Goal: Answer question/provide support: Share knowledge or assist other users

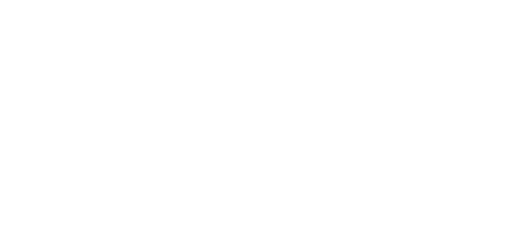
click at [150, 40] on div at bounding box center [256, 112] width 512 height 225
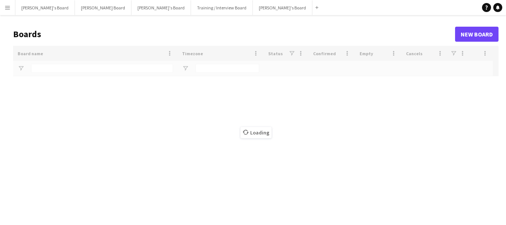
click at [81, 33] on header "Boards New Board" at bounding box center [256, 33] width 486 height 23
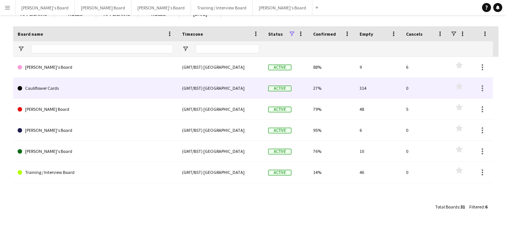
scroll to position [61, 0]
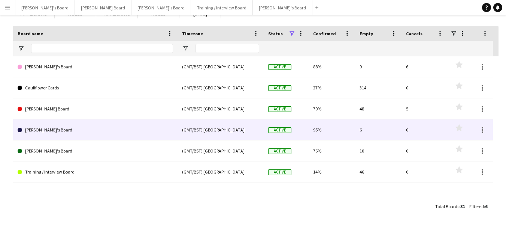
click at [28, 129] on link "[PERSON_NAME]'s Board" at bounding box center [96, 129] width 156 height 21
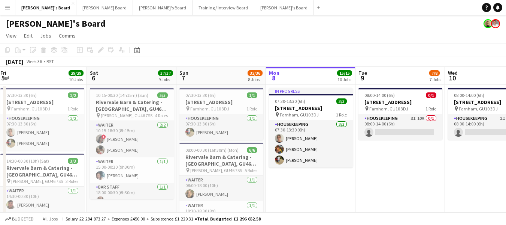
scroll to position [0, 168]
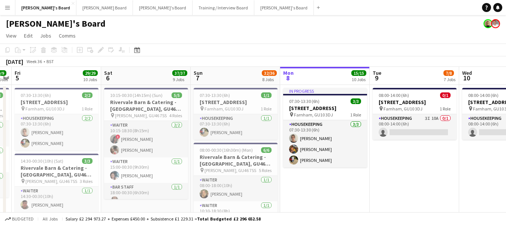
drag, startPoint x: 22, startPoint y: 80, endPoint x: 213, endPoint y: 70, distance: 191.0
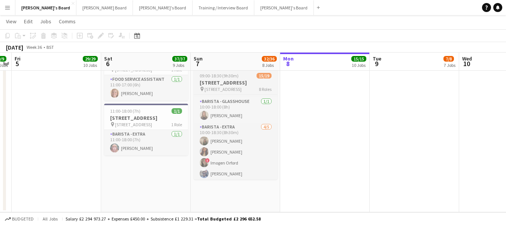
scroll to position [246, 0]
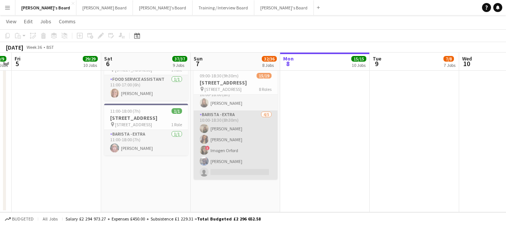
click at [218, 162] on app-card-role "Barista - EXTRA 4/5 10:00-18:30 (8h30m) Constance Jordan kelly smith ! Imogen O…" at bounding box center [236, 144] width 84 height 69
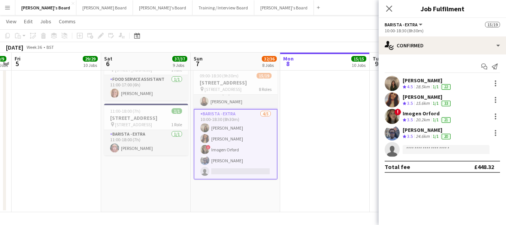
click at [425, 113] on div "Imogen Orford" at bounding box center [427, 113] width 49 height 7
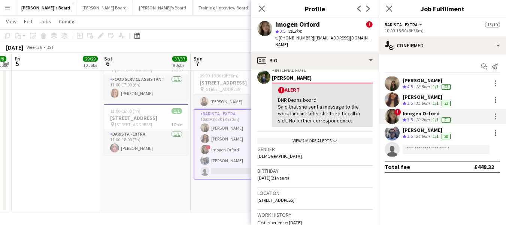
scroll to position [150, 0]
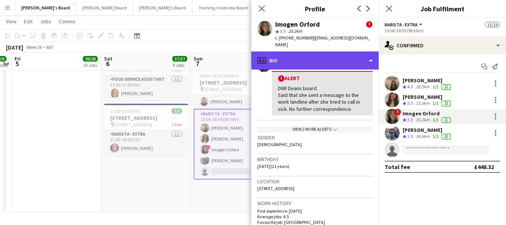
click at [315, 51] on div "profile Bio" at bounding box center [315, 60] width 127 height 18
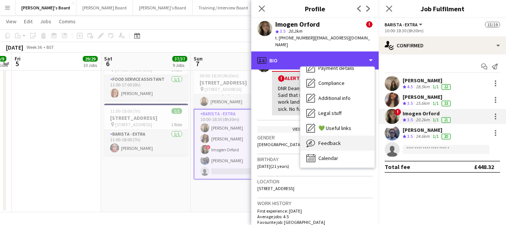
scroll to position [115, 0]
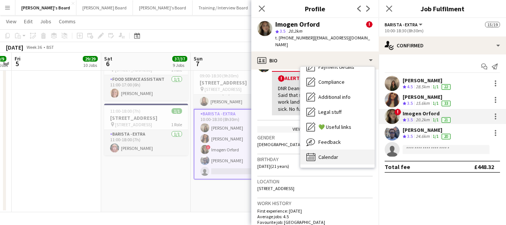
click at [331, 153] on span "Calendar" at bounding box center [329, 156] width 20 height 7
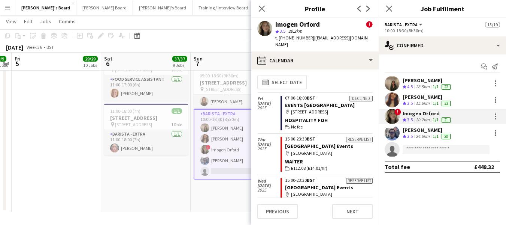
scroll to position [0, 0]
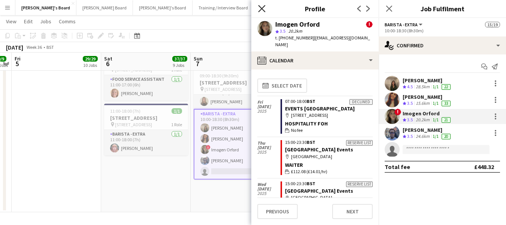
click at [265, 10] on app-icon "Close pop-in" at bounding box center [262, 8] width 11 height 11
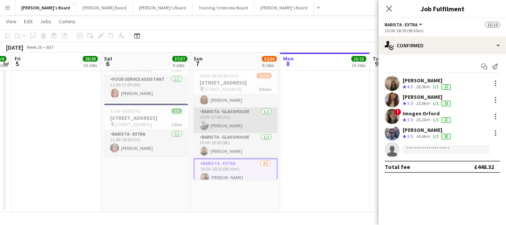
scroll to position [208, 0]
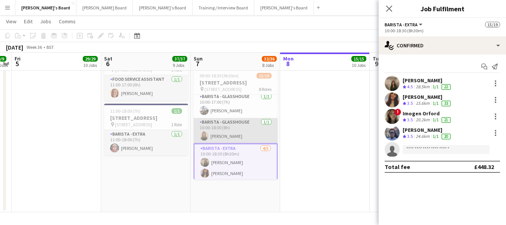
click at [236, 143] on app-card-role "Barista - Glasshouse 1/1 10:00-18:00 (8h) Lara Gethen Smith" at bounding box center [236, 130] width 84 height 25
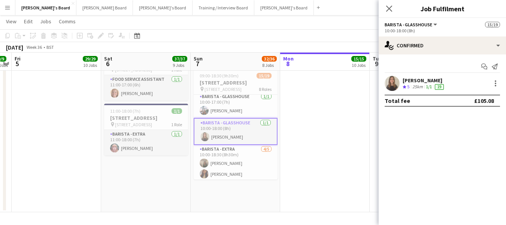
click at [428, 78] on div "Lara Gethen Smith" at bounding box center [424, 80] width 43 height 7
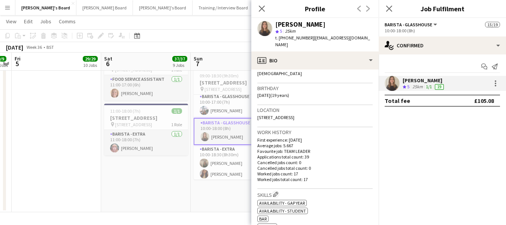
scroll to position [63, 0]
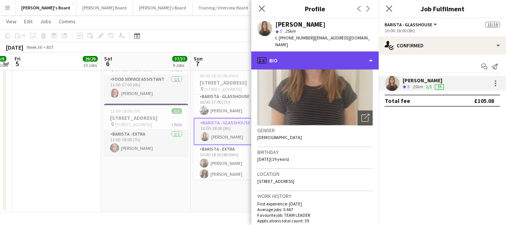
click at [320, 51] on div "profile Bio" at bounding box center [315, 60] width 127 height 18
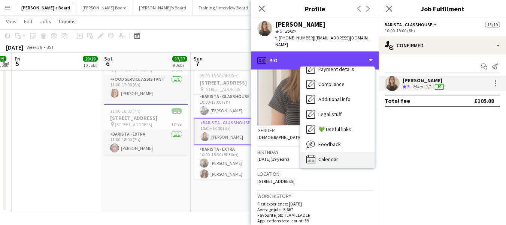
scroll to position [100, 0]
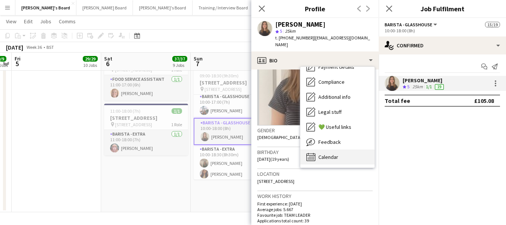
click at [337, 153] on span "Calendar" at bounding box center [329, 156] width 20 height 7
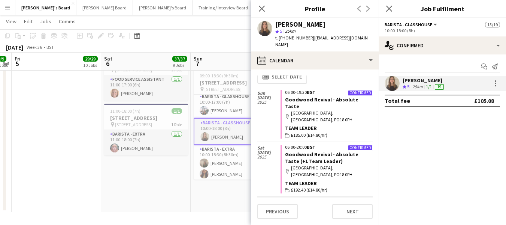
scroll to position [0, 0]
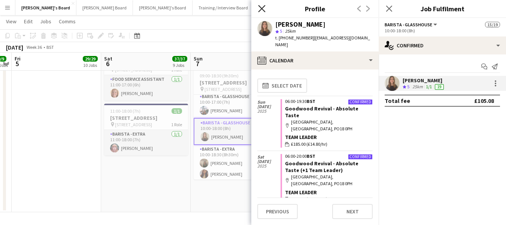
click at [263, 8] on icon at bounding box center [261, 8] width 7 height 7
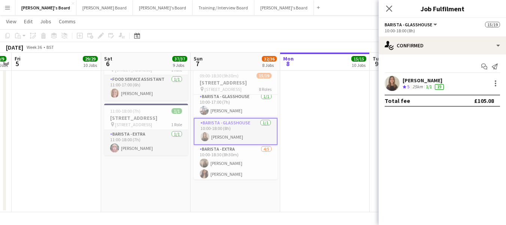
click at [240, 142] on app-card-role "Barista - Glasshouse 1/1 10:00-18:00 (8h) Lara Gethen Smith" at bounding box center [236, 131] width 84 height 27
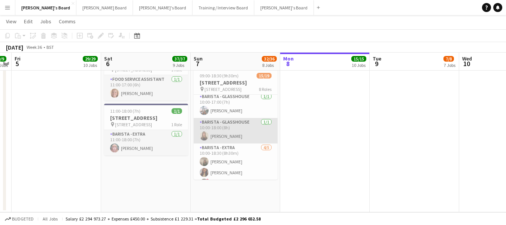
click at [230, 143] on app-card-role "Barista - Glasshouse 1/1 10:00-18:00 (8h) Lara Gethen Smith" at bounding box center [236, 130] width 84 height 25
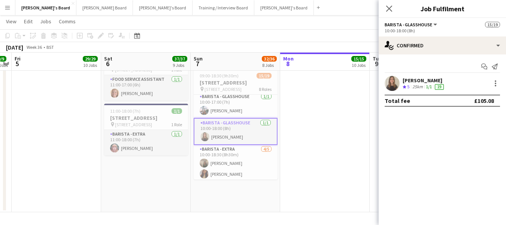
click at [421, 78] on div "Lara Gethen Smith" at bounding box center [424, 80] width 43 height 7
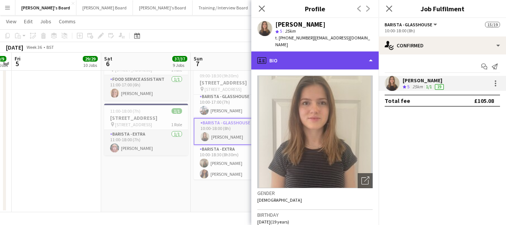
click at [311, 52] on div "profile Bio" at bounding box center [315, 60] width 127 height 18
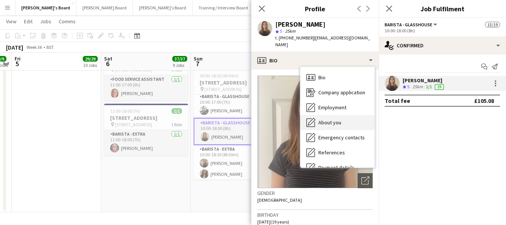
click at [335, 119] on div "About you About you" at bounding box center [338, 122] width 74 height 15
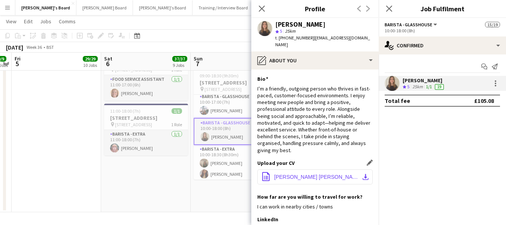
click at [323, 174] on span "CV Lara Gethen Smith 09_12_24 (1).pdf" at bounding box center [316, 177] width 85 height 6
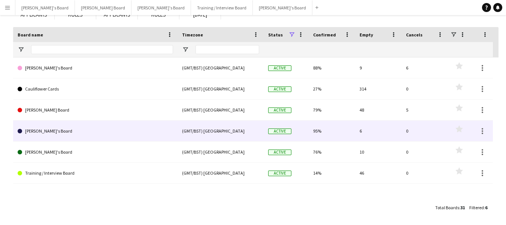
scroll to position [61, 0]
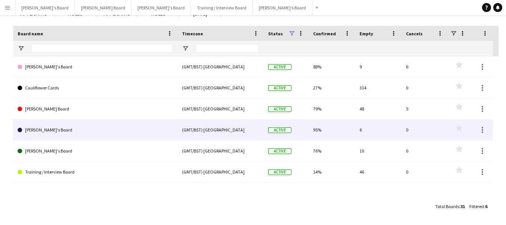
click at [43, 128] on link "[PERSON_NAME]'s Board" at bounding box center [96, 129] width 156 height 21
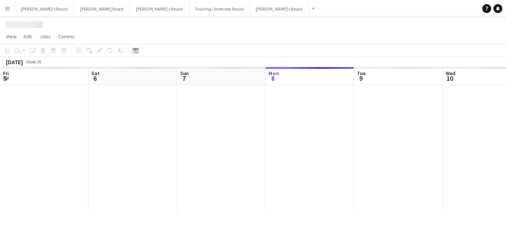
scroll to position [0, 179]
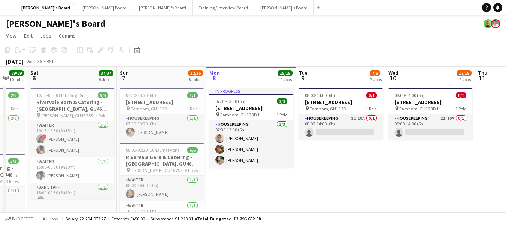
drag, startPoint x: 34, startPoint y: 79, endPoint x: 152, endPoint y: 84, distance: 117.8
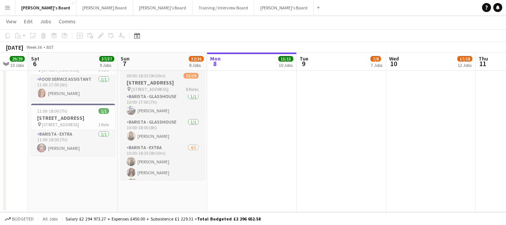
scroll to position [214, 0]
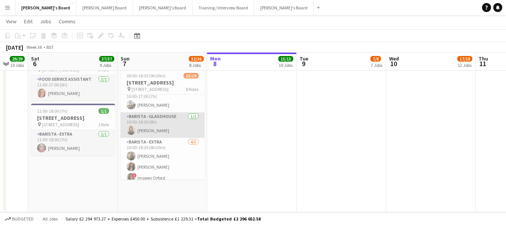
click at [164, 138] on app-card-role "Barista - Glasshouse 1/1 10:00-18:00 (8h) Lara Gethen Smith" at bounding box center [163, 124] width 84 height 25
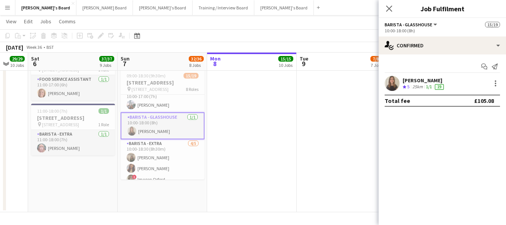
click at [424, 84] on div "25km" at bounding box center [417, 87] width 13 height 6
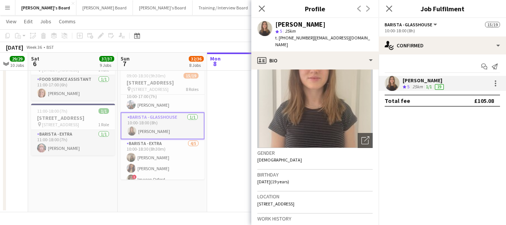
scroll to position [37, 0]
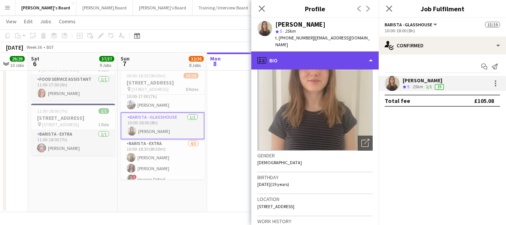
click at [329, 54] on div "profile Bio" at bounding box center [315, 60] width 127 height 18
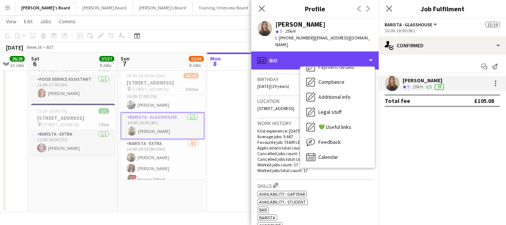
scroll to position [150, 0]
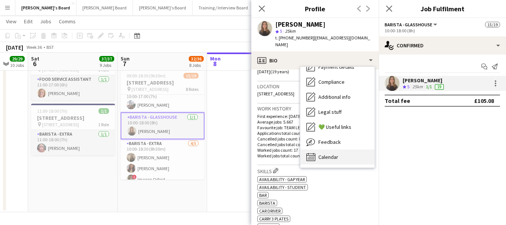
click at [337, 153] on span "Calendar" at bounding box center [329, 156] width 20 height 7
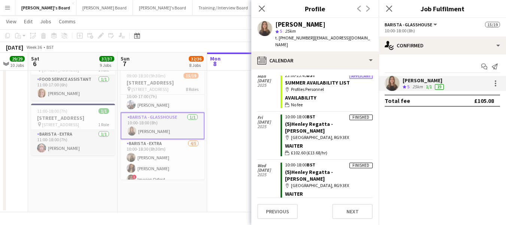
scroll to position [1116, 0]
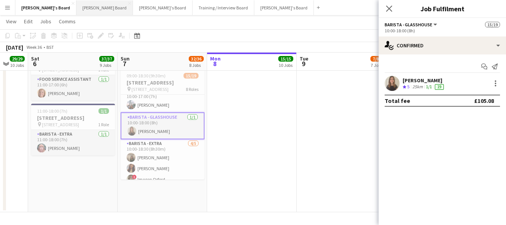
click at [81, 6] on button "Dean's Board Close" at bounding box center [104, 7] width 57 height 15
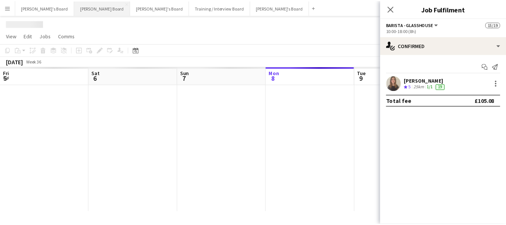
scroll to position [0, 179]
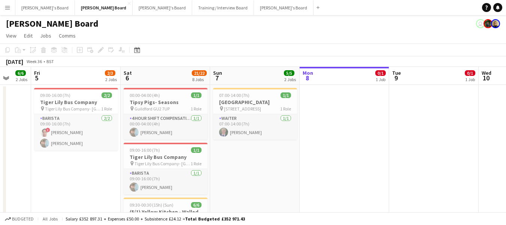
drag, startPoint x: 39, startPoint y: 77, endPoint x: 240, endPoint y: 84, distance: 200.6
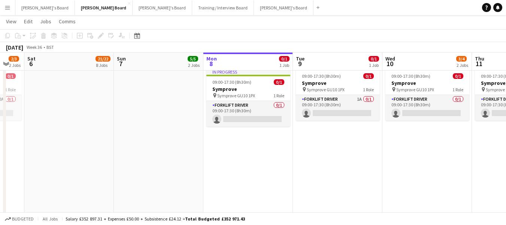
scroll to position [0, 283]
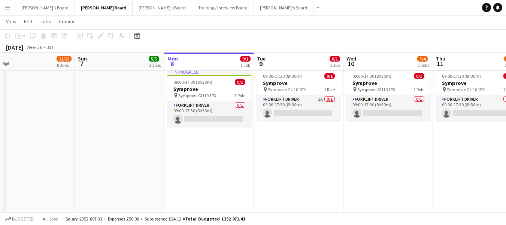
drag, startPoint x: 266, startPoint y: 103, endPoint x: 132, endPoint y: 100, distance: 134.6
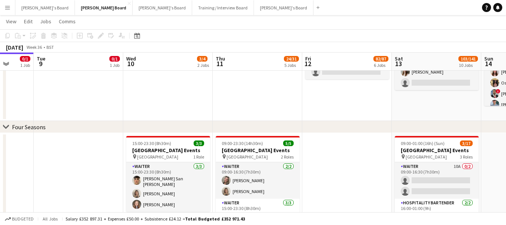
scroll to position [0, 242]
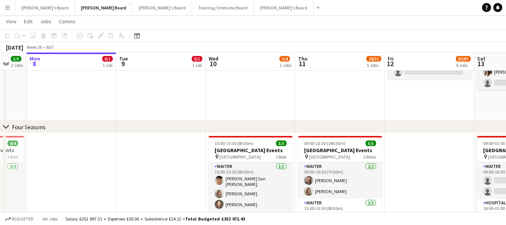
drag, startPoint x: 271, startPoint y: 101, endPoint x: 154, endPoint y: 97, distance: 116.6
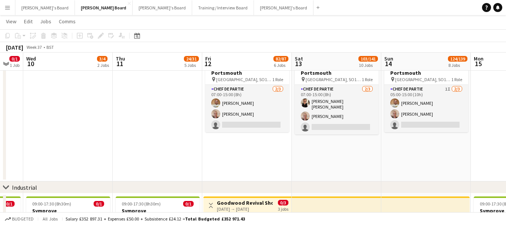
scroll to position [0, 253]
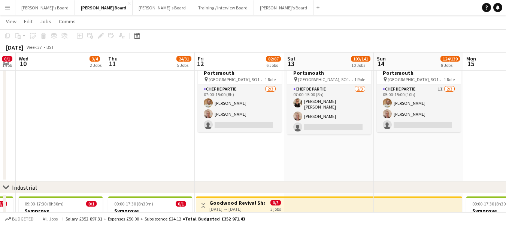
drag, startPoint x: 333, startPoint y: 124, endPoint x: 144, endPoint y: 129, distance: 189.7
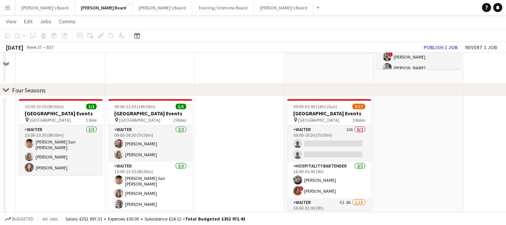
scroll to position [847, 0]
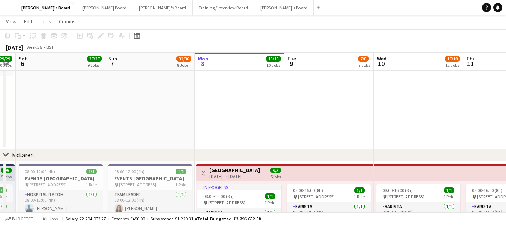
scroll to position [0, 229]
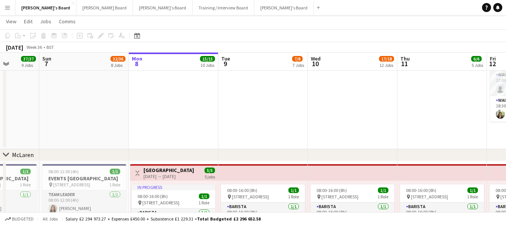
drag, startPoint x: 39, startPoint y: 80, endPoint x: 165, endPoint y: 93, distance: 126.6
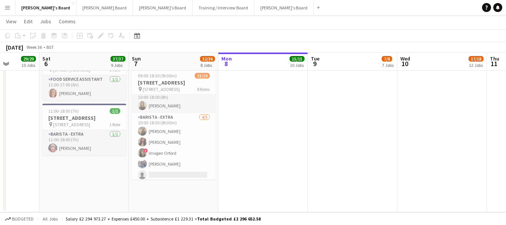
scroll to position [246, 0]
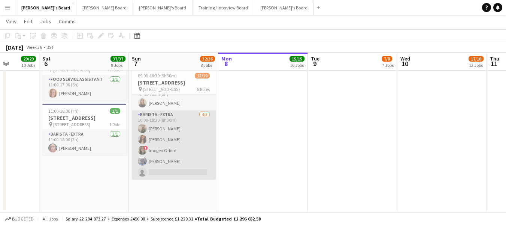
click at [165, 168] on app-card-role "Barista - EXTRA 4/5 10:00-18:30 (8h30m) Constance Jordan kelly smith ! Imogen O…" at bounding box center [174, 144] width 84 height 69
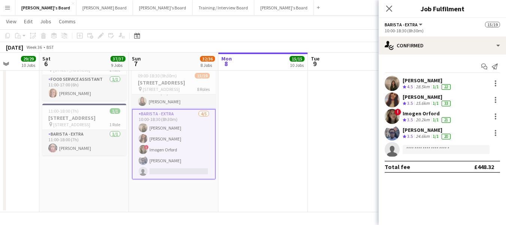
click at [418, 115] on div "Imogen Orford" at bounding box center [427, 113] width 49 height 7
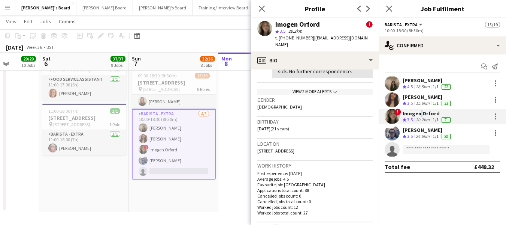
scroll to position [112, 0]
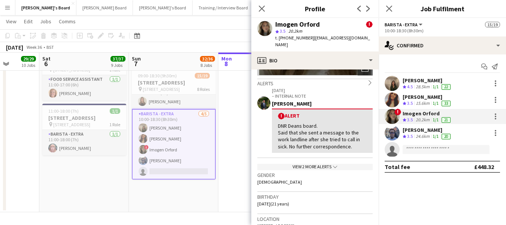
click at [334, 164] on icon "chevron-down" at bounding box center [335, 166] width 4 height 4
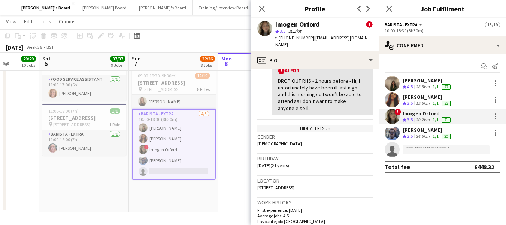
scroll to position [337, 0]
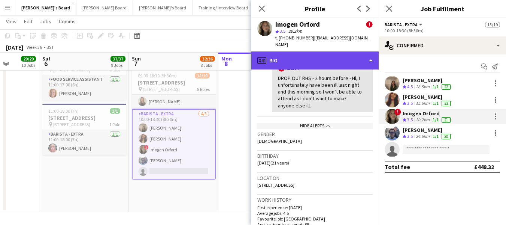
click at [324, 51] on div "profile Bio" at bounding box center [315, 60] width 127 height 18
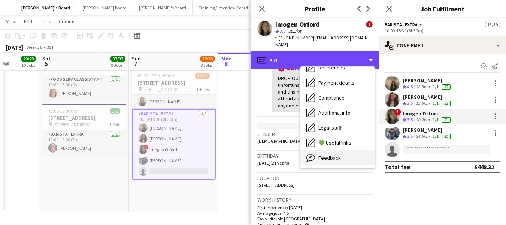
scroll to position [112, 0]
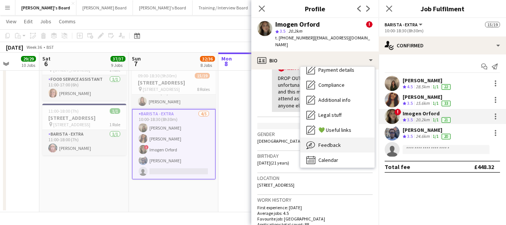
click at [331, 141] on span "Feedback" at bounding box center [330, 144] width 22 height 7
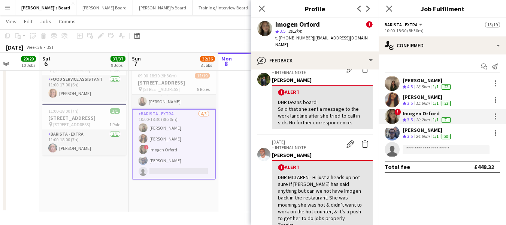
scroll to position [0, 0]
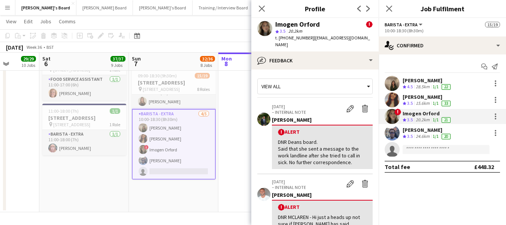
click at [305, 79] on div "View all" at bounding box center [311, 86] width 107 height 14
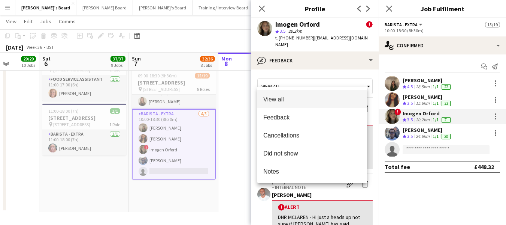
click at [301, 75] on div at bounding box center [253, 112] width 506 height 225
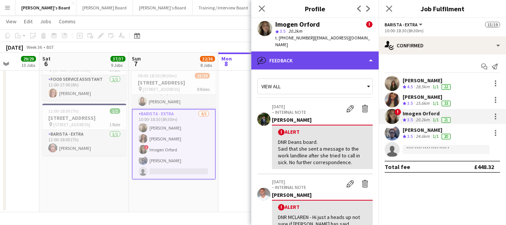
click at [317, 51] on div "bubble-pencil Feedback" at bounding box center [315, 60] width 127 height 18
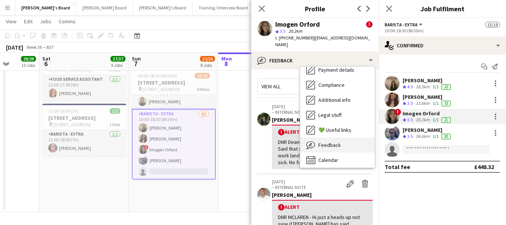
click at [326, 137] on div "Feedback Feedback" at bounding box center [338, 144] width 74 height 15
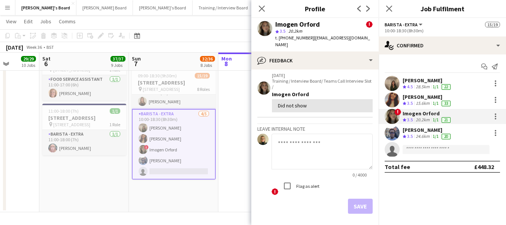
scroll to position [487, 0]
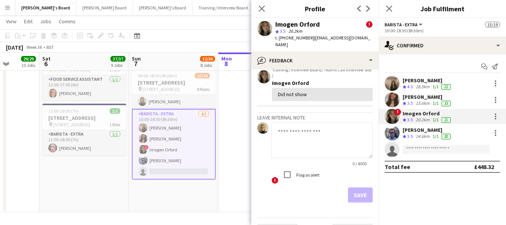
click at [314, 122] on textarea at bounding box center [322, 140] width 101 height 36
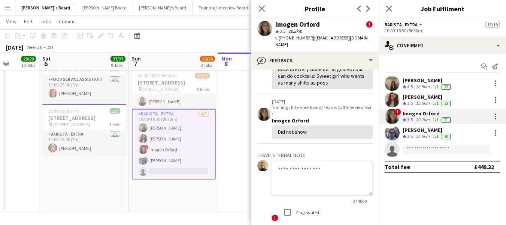
click at [319, 160] on textarea at bounding box center [322, 178] width 101 height 36
type textarea "**********"
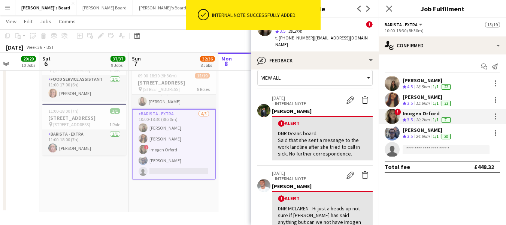
scroll to position [500, 0]
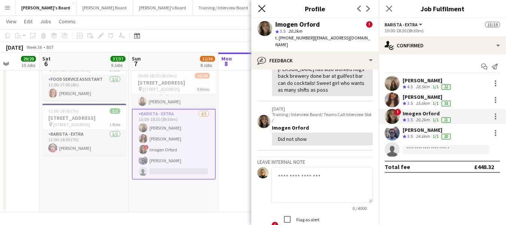
click at [265, 7] on icon "Close pop-in" at bounding box center [261, 8] width 7 height 7
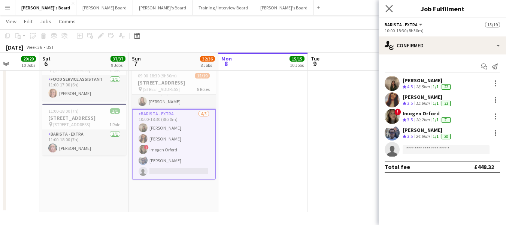
click at [394, 7] on app-icon "Close pop-in" at bounding box center [389, 8] width 11 height 11
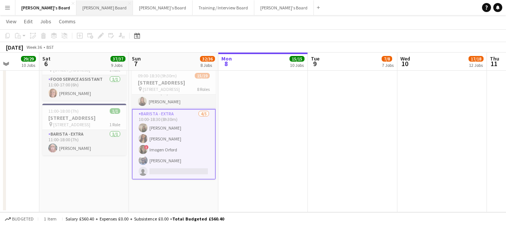
click at [76, 6] on button "Dean's Board Close" at bounding box center [104, 7] width 57 height 15
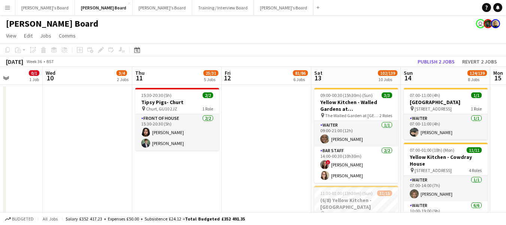
scroll to position [0, 267]
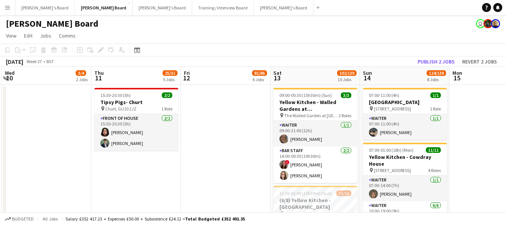
drag, startPoint x: 320, startPoint y: 84, endPoint x: 54, endPoint y: 83, distance: 266.9
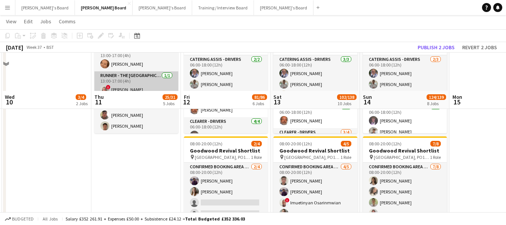
scroll to position [712, 0]
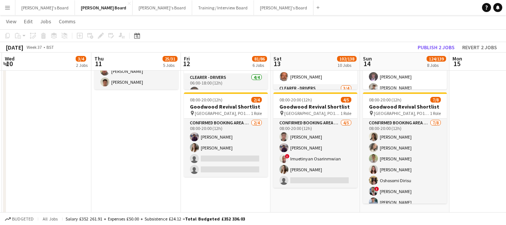
click at [12, 3] on button "Menu" at bounding box center [7, 7] width 15 height 15
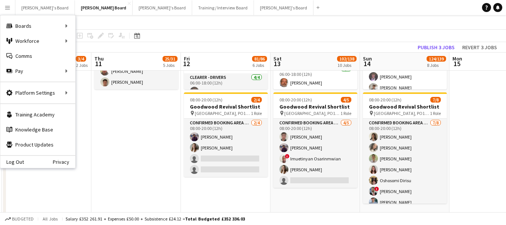
click at [191, 24] on app-page-menu "View Day view expanded Day view collapsed Month view Date picker Jump to today …" at bounding box center [253, 22] width 506 height 14
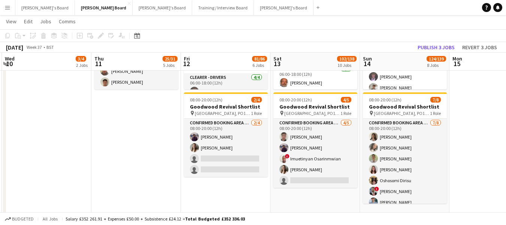
click at [7, 7] on app-icon "Menu" at bounding box center [7, 7] width 6 height 6
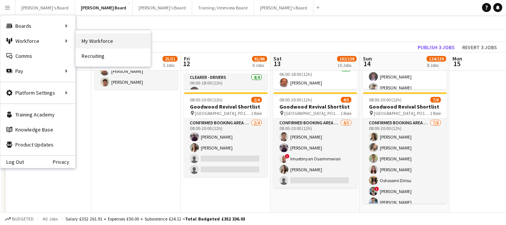
click at [105, 39] on link "My Workforce" at bounding box center [113, 40] width 75 height 15
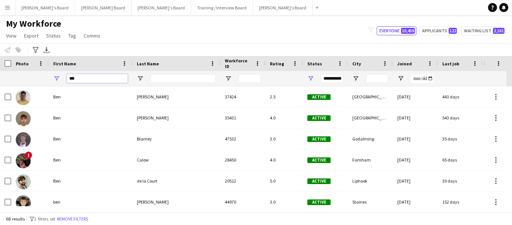
drag, startPoint x: 90, startPoint y: 77, endPoint x: 44, endPoint y: 73, distance: 46.7
click at [44, 73] on div "**********" at bounding box center [449, 78] width 898 height 15
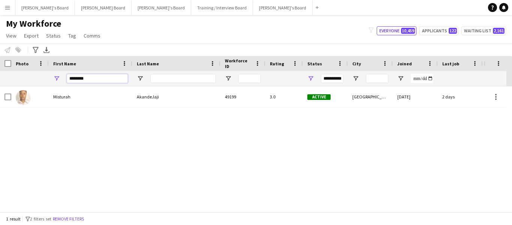
type input "********"
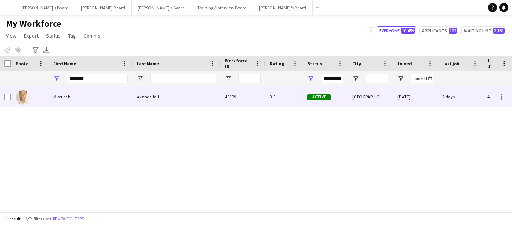
click at [158, 98] on div "AkandeJaji" at bounding box center [176, 96] width 88 height 21
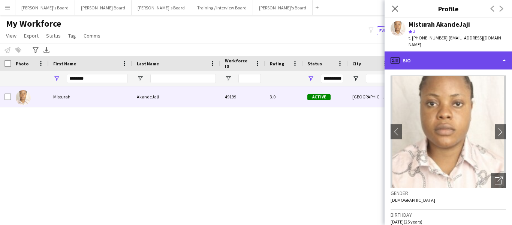
click at [467, 57] on div "profile Bio" at bounding box center [448, 60] width 127 height 18
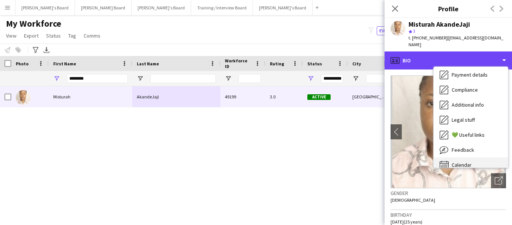
scroll to position [100, 0]
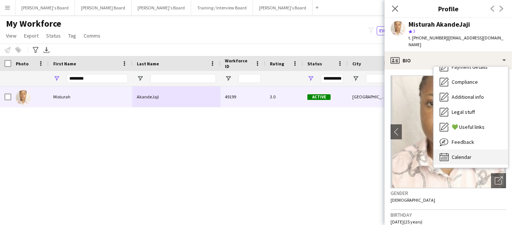
click at [463, 157] on span "Calendar" at bounding box center [462, 156] width 20 height 7
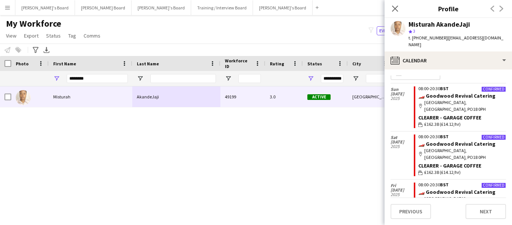
scroll to position [0, 0]
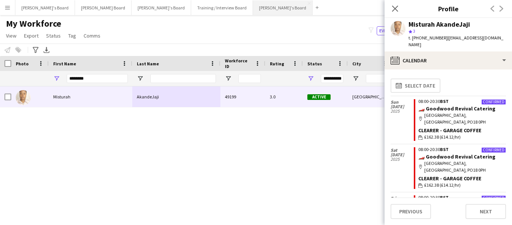
click at [253, 9] on button "Caitlin's Board Close" at bounding box center [283, 7] width 60 height 15
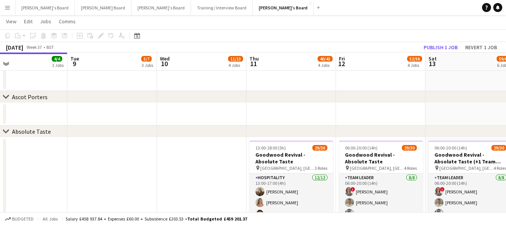
scroll to position [0, 313]
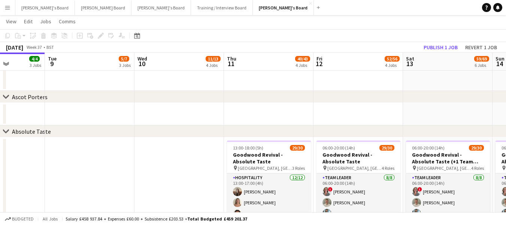
drag, startPoint x: 393, startPoint y: 64, endPoint x: 259, endPoint y: 64, distance: 134.2
click at [259, 64] on app-calendar-viewport "Fri 5 17/19 4 Jobs Sat 6 53/57 7 Jobs Sun 7 29/29 5 Jobs Mon 8 4/4 3 Jobs Tue 9…" at bounding box center [253, 211] width 506 height 1563
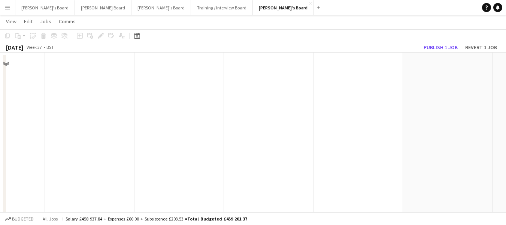
scroll to position [337, 0]
